Goal: Navigation & Orientation: Go to known website

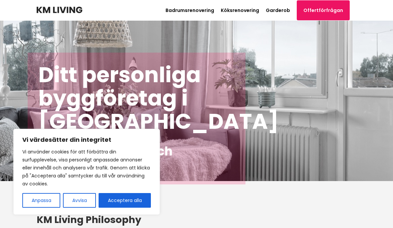
click at [125, 200] on button "Acceptera alla" at bounding box center [124, 200] width 52 height 15
checkbox input "true"
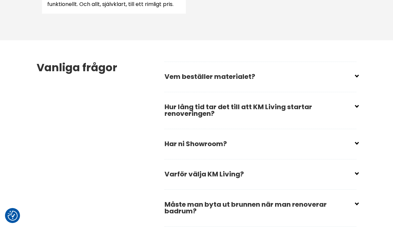
scroll to position [989, 0]
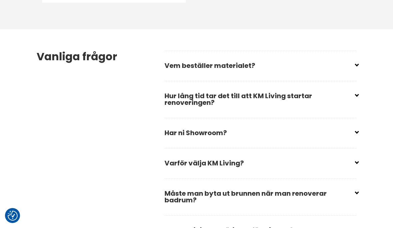
click at [356, 68] on input "checkbox" at bounding box center [262, 63] width 192 height 10
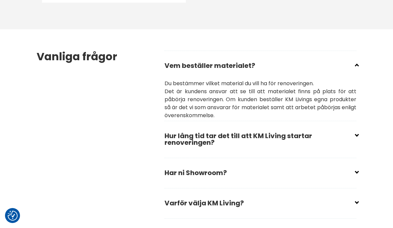
click at [356, 68] on input "checkbox" at bounding box center [262, 63] width 192 height 10
checkbox input "true"
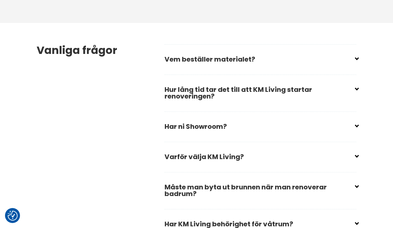
scroll to position [1046, 0]
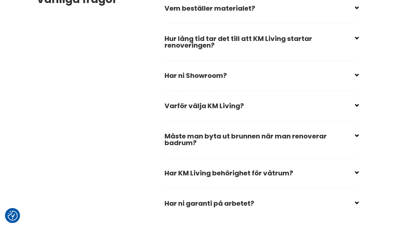
click at [356, 138] on input "checkbox" at bounding box center [262, 133] width 192 height 10
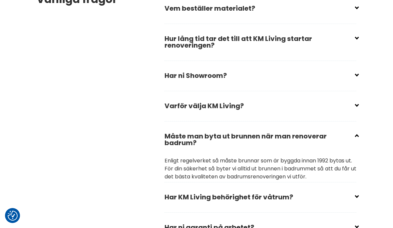
click at [360, 141] on div "Vanliga frågor Vem beställer materialet? Du bestämmer vilket material du vill h…" at bounding box center [196, 118] width 330 height 292
click at [356, 138] on input "checkbox" at bounding box center [262, 133] width 192 height 10
checkbox input "true"
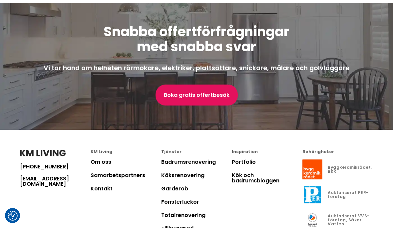
scroll to position [1892, 0]
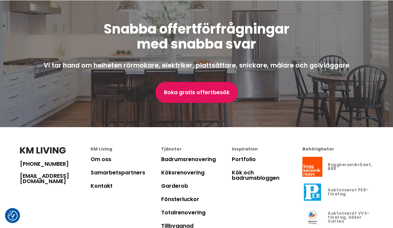
click at [110, 163] on link "Om oss" at bounding box center [100, 159] width 21 height 8
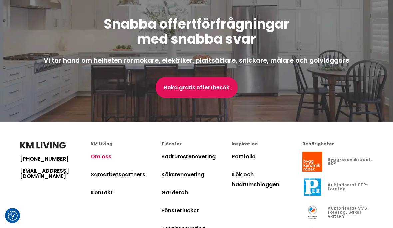
scroll to position [2181, 0]
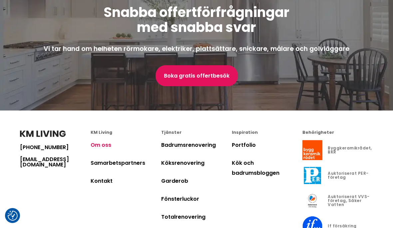
click at [125, 167] on link "Samarbetspartners" at bounding box center [117, 163] width 55 height 8
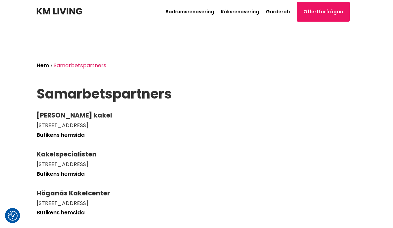
click at [70, 156] on div "Kakelspecialisten" at bounding box center [196, 154] width 319 height 6
click at [76, 155] on div "Kakelspecialisten" at bounding box center [196, 154] width 319 height 6
click at [76, 175] on link "Butikens hemsida" at bounding box center [61, 174] width 48 height 8
